Goal: Navigation & Orientation: Find specific page/section

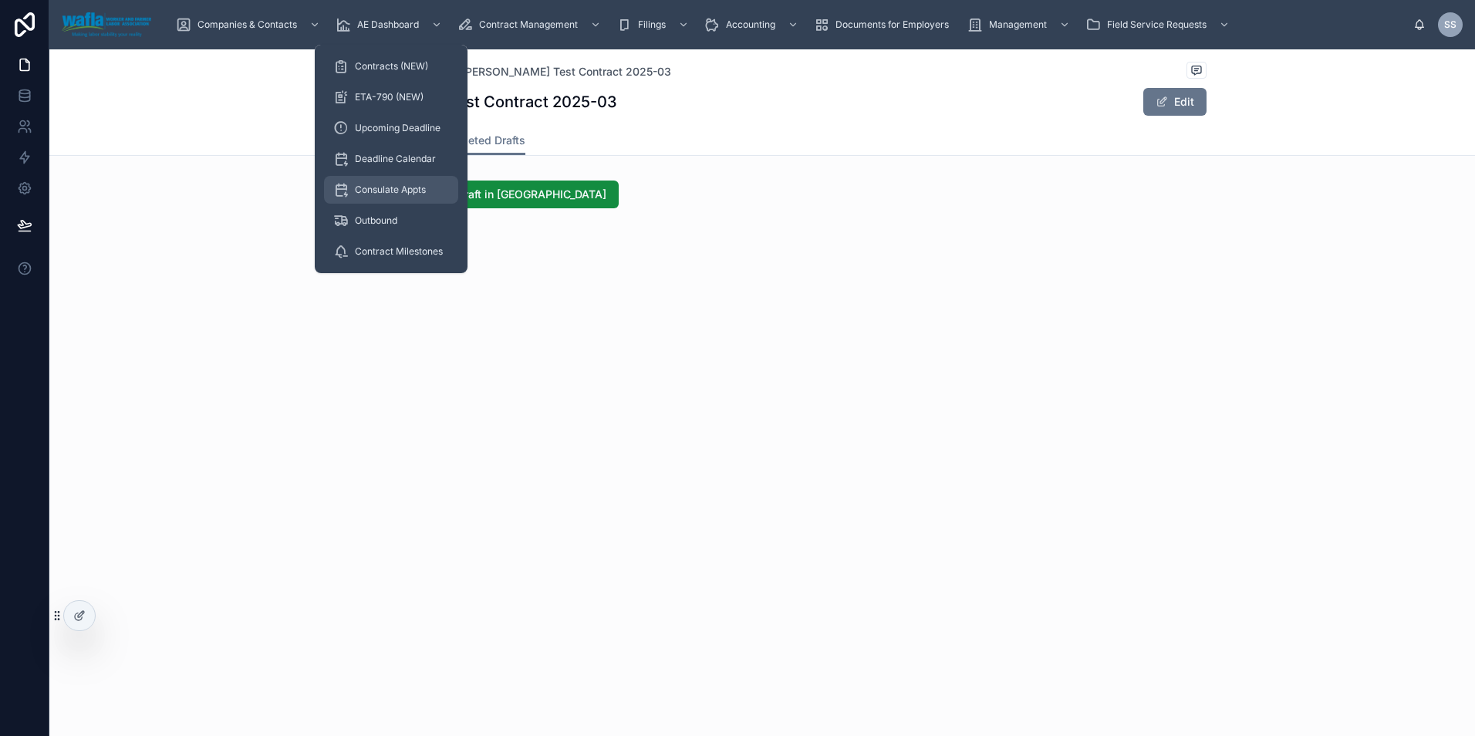
click at [373, 186] on span "Consulate Appts" at bounding box center [390, 190] width 71 height 12
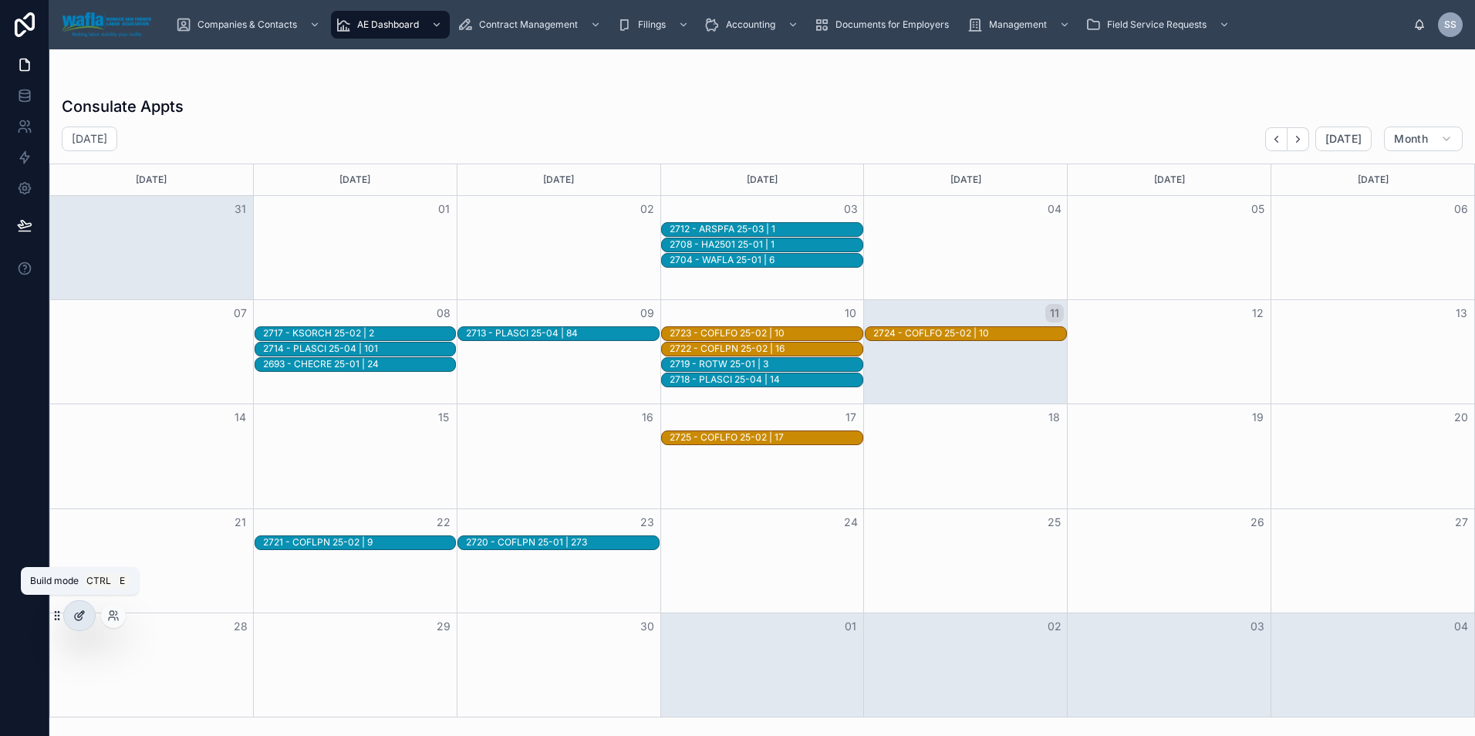
click at [86, 612] on div at bounding box center [79, 615] width 31 height 29
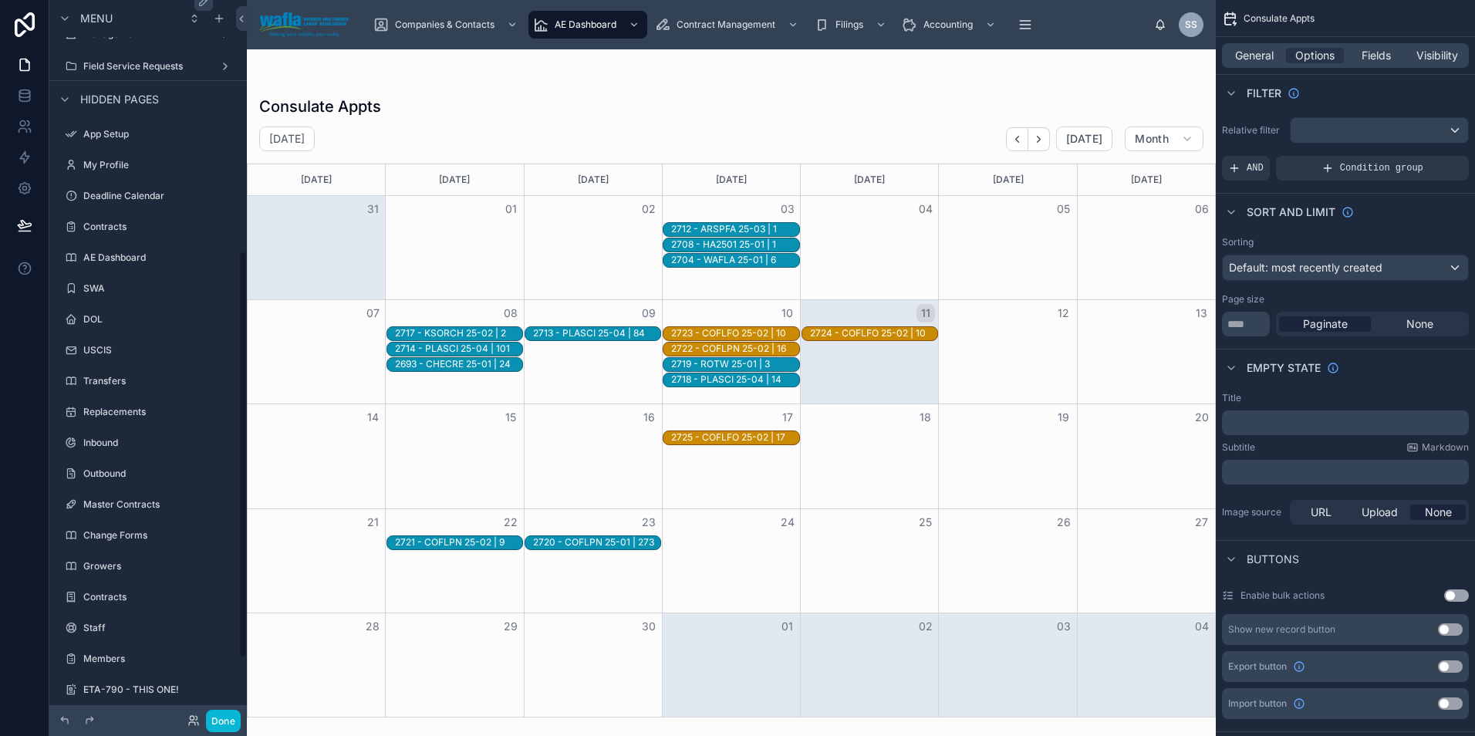
scroll to position [546, 0]
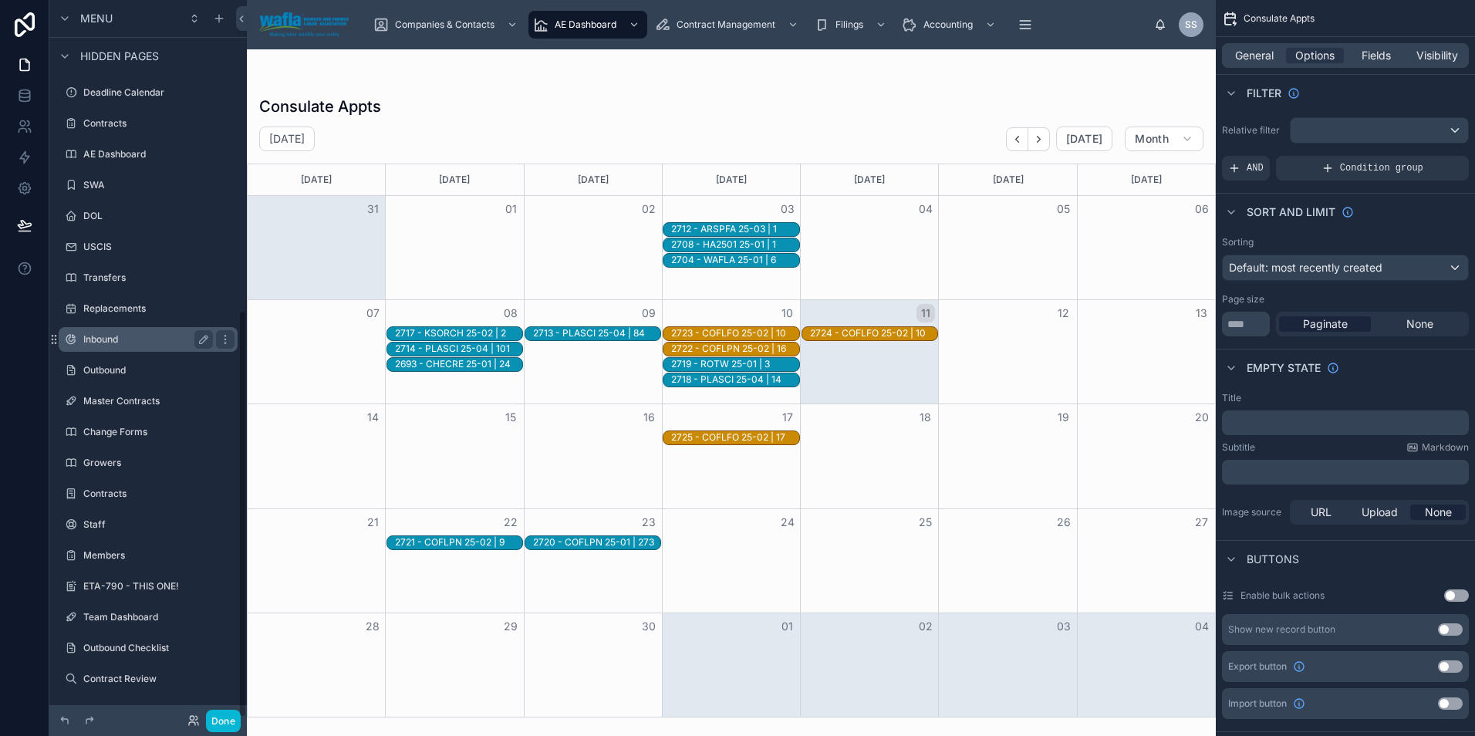
click at [106, 340] on label "Inbound" at bounding box center [144, 339] width 123 height 12
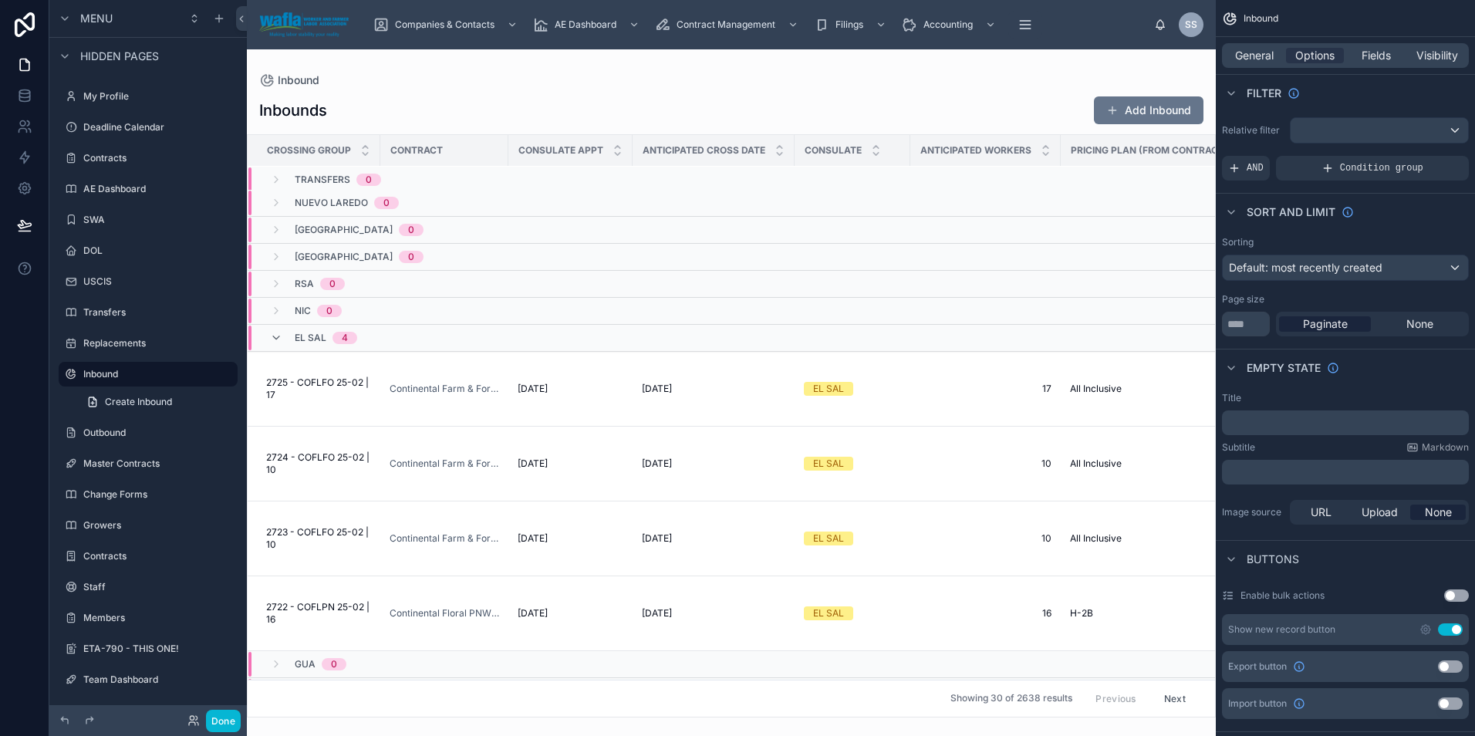
scroll to position [103, 0]
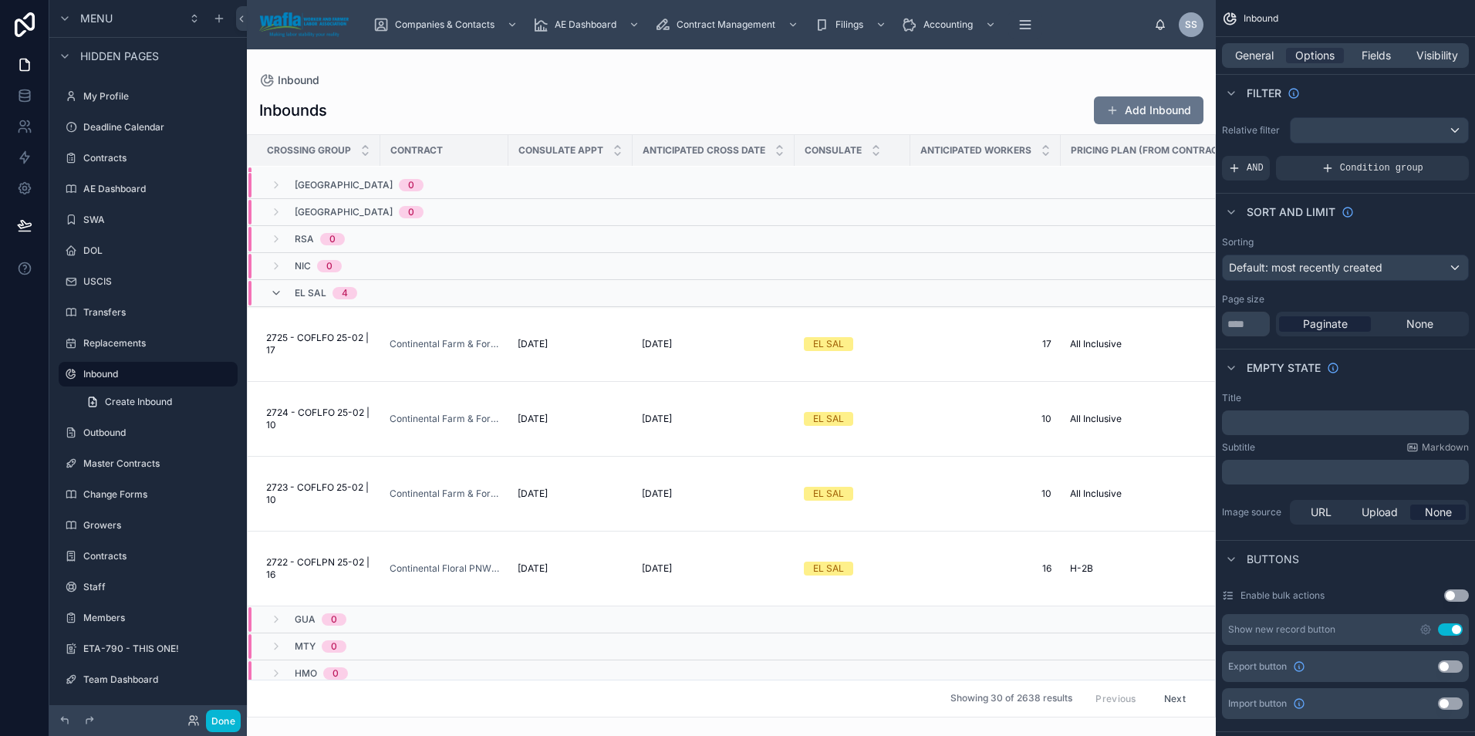
click at [433, 345] on div at bounding box center [731, 392] width 969 height 686
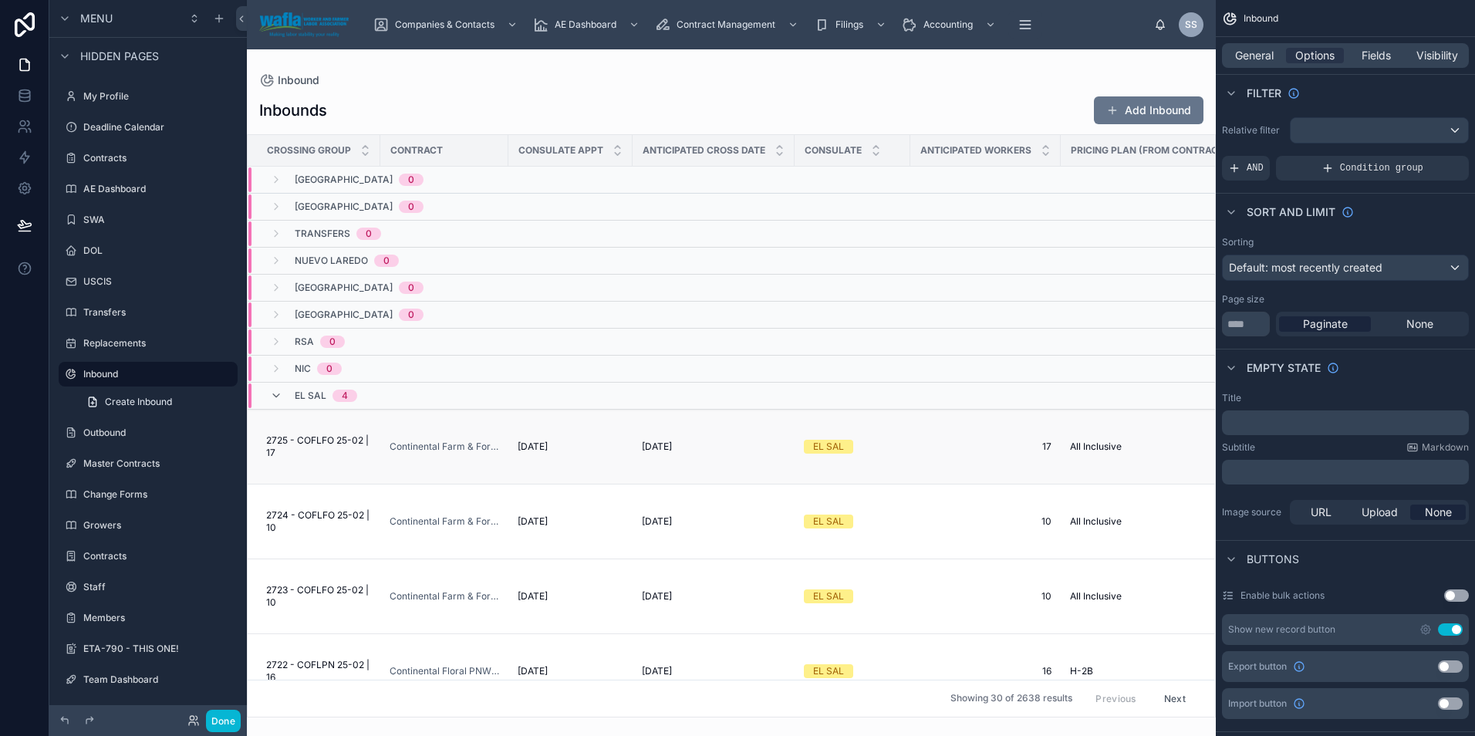
click at [299, 440] on span "2725 - COFLFO 25-02 | 17" at bounding box center [318, 446] width 105 height 25
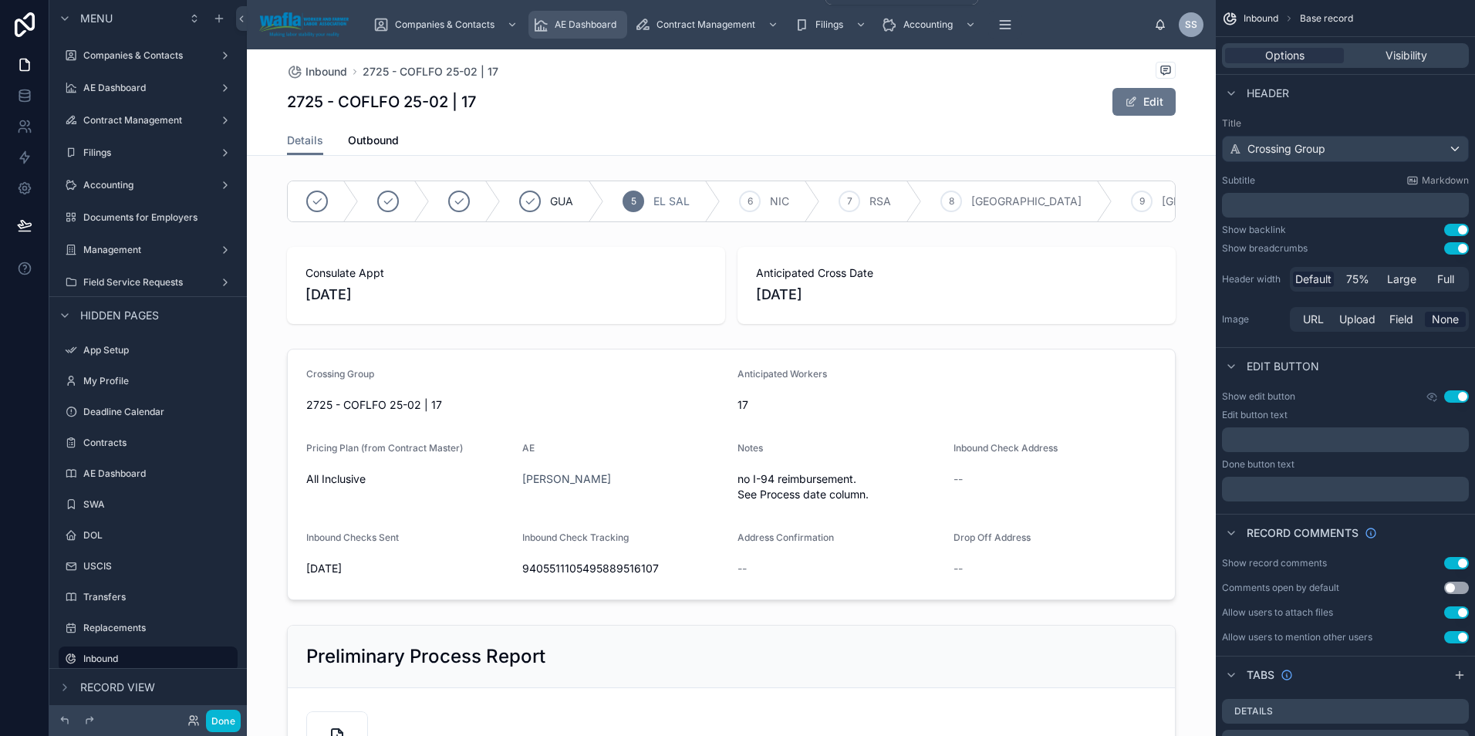
click at [555, 25] on span "AE Dashboard" at bounding box center [586, 25] width 62 height 12
